Goal: Information Seeking & Learning: Find specific fact

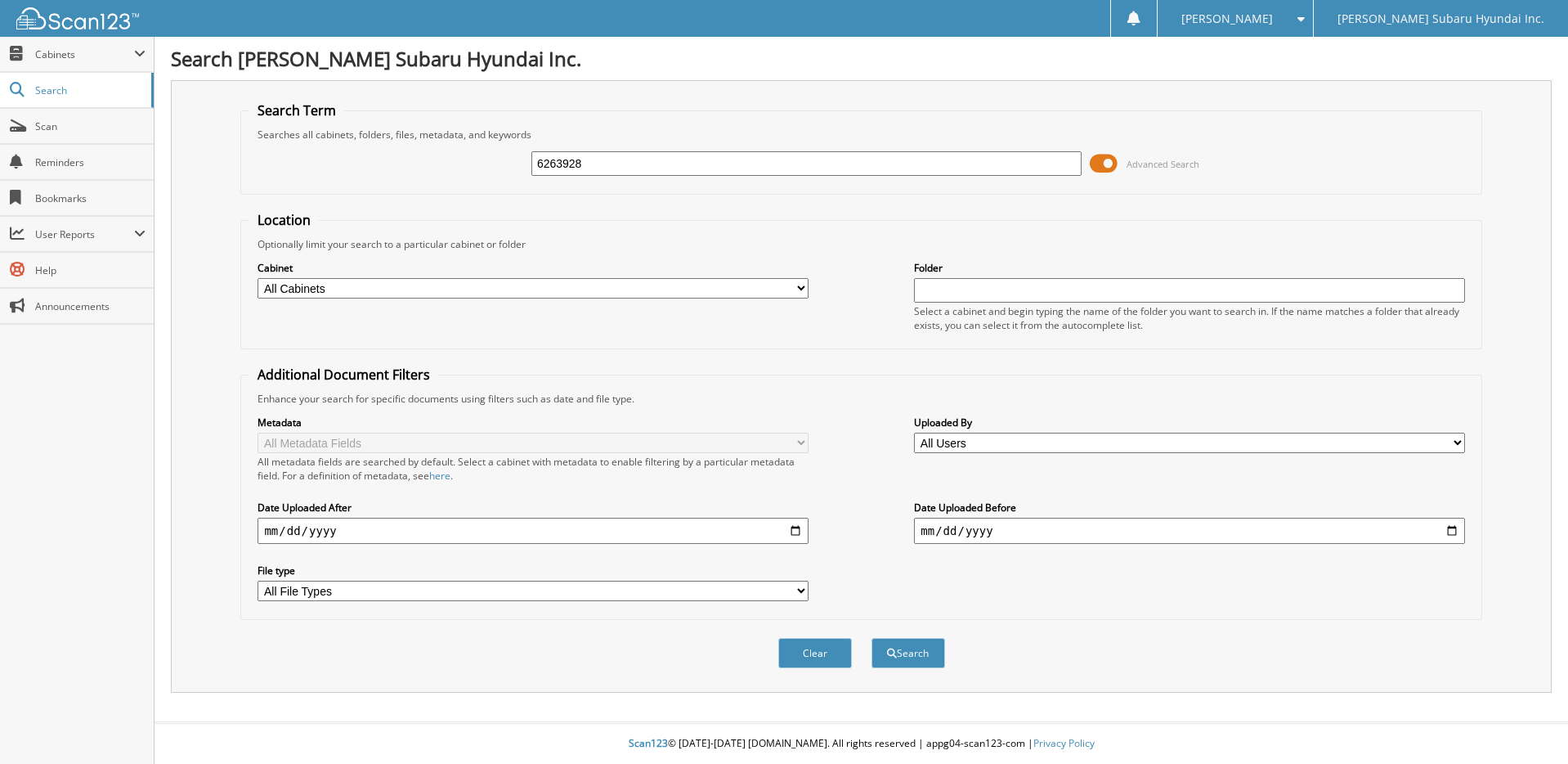
type input "6263928"
click at [871, 637] on button "Search" at bounding box center [907, 652] width 74 height 30
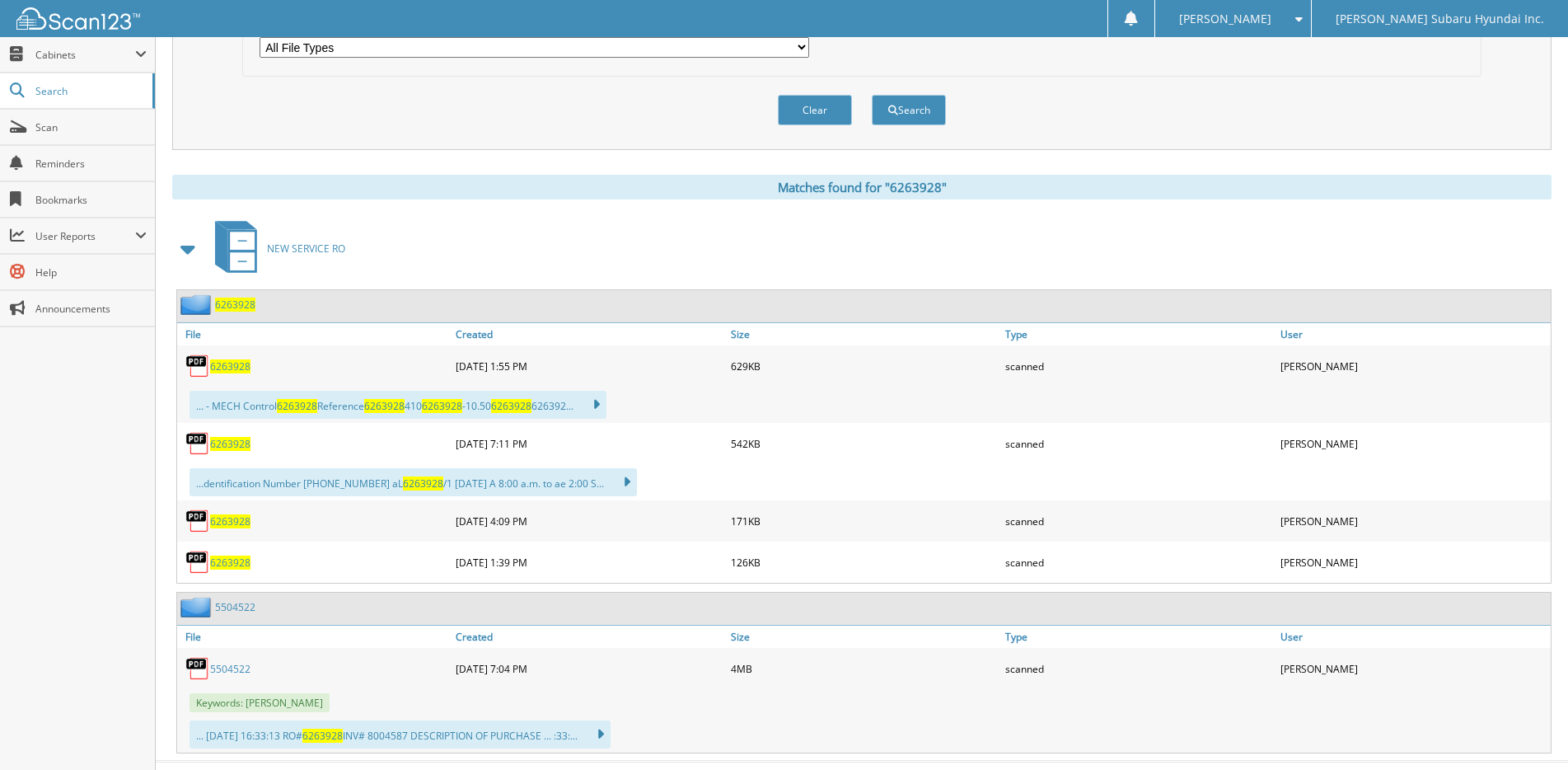
scroll to position [577, 0]
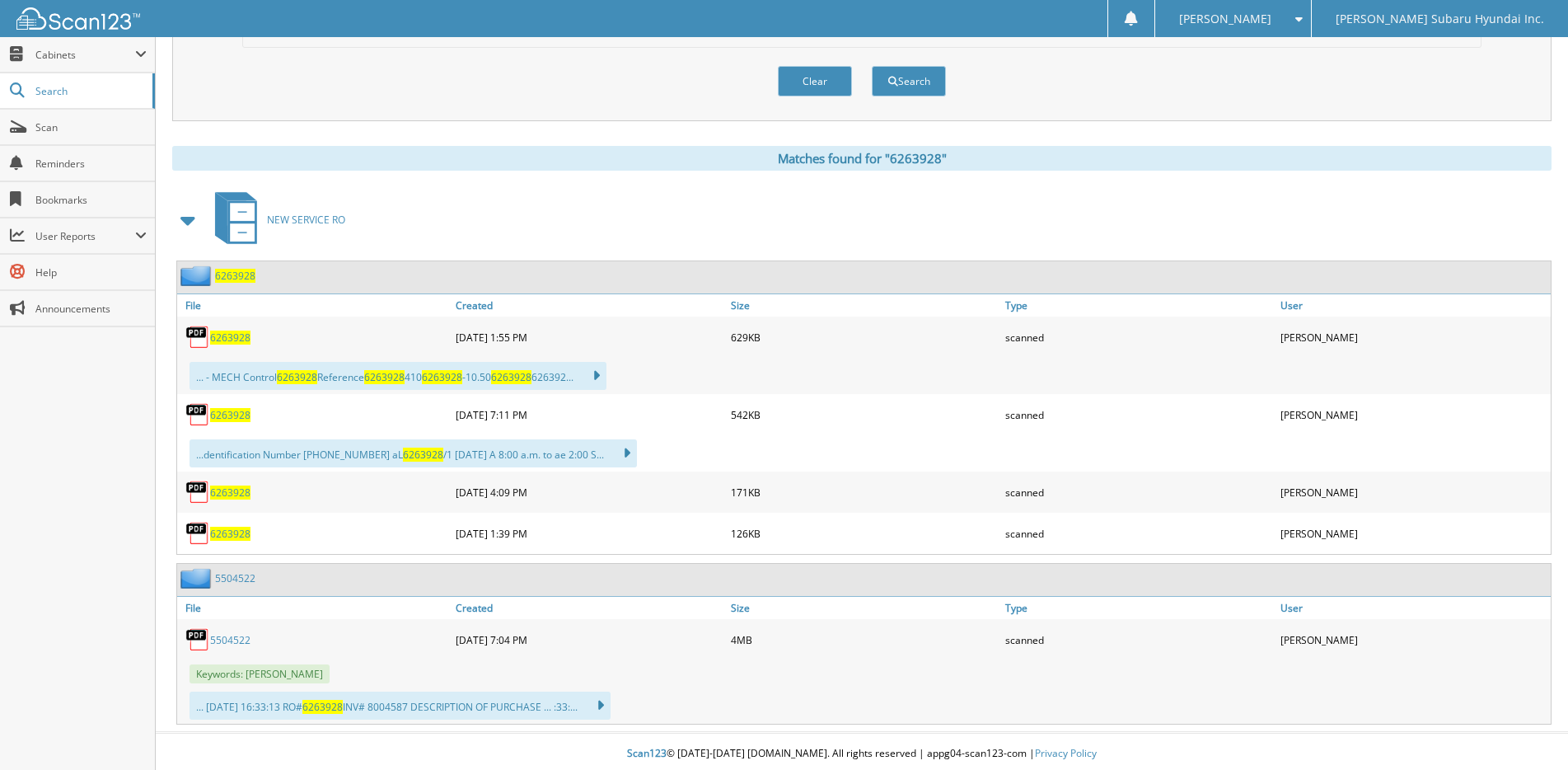
click at [220, 333] on span "6263928" at bounding box center [230, 337] width 41 height 14
click at [234, 420] on span "6263928" at bounding box center [230, 415] width 41 height 14
click at [223, 495] on span "6263928" at bounding box center [230, 492] width 41 height 14
click at [225, 535] on span "6263928" at bounding box center [230, 533] width 41 height 14
click at [229, 640] on link "5504522" at bounding box center [230, 639] width 41 height 14
